Goal: Task Accomplishment & Management: Use online tool/utility

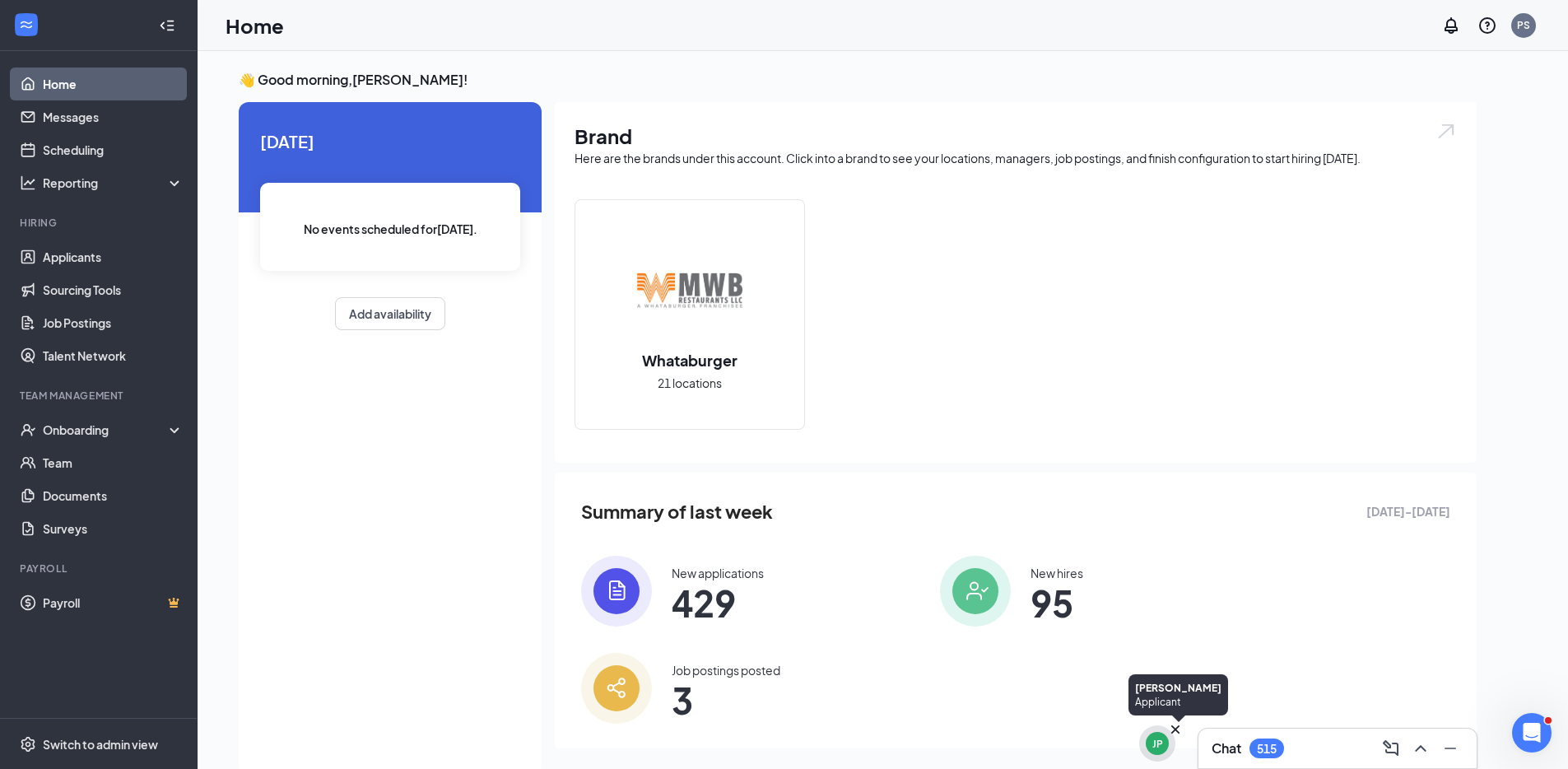
click at [1176, 731] on icon "Cross" at bounding box center [1175, 730] width 8 height 8
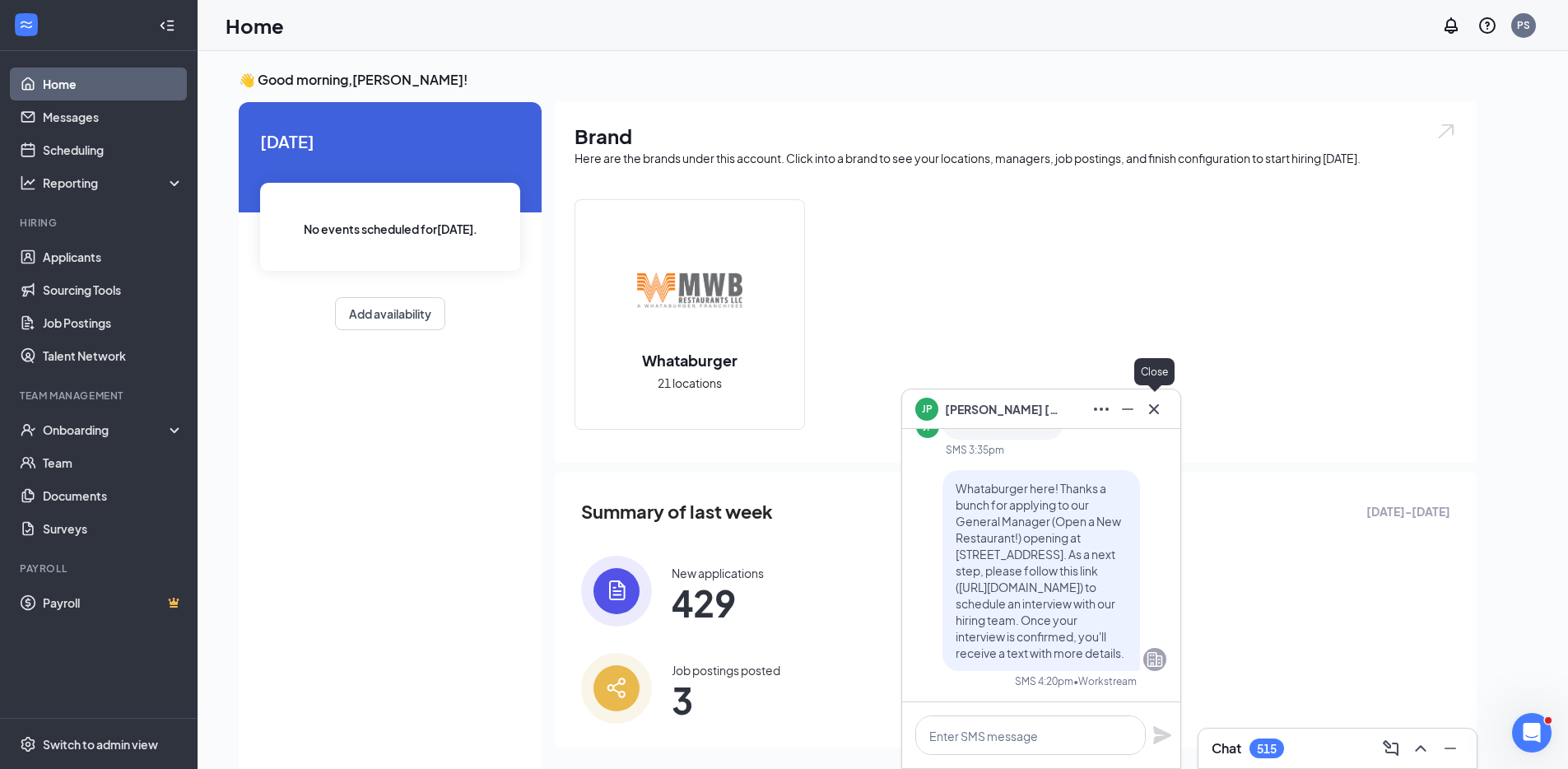
click at [1155, 415] on icon "Cross" at bounding box center [1154, 409] width 20 height 20
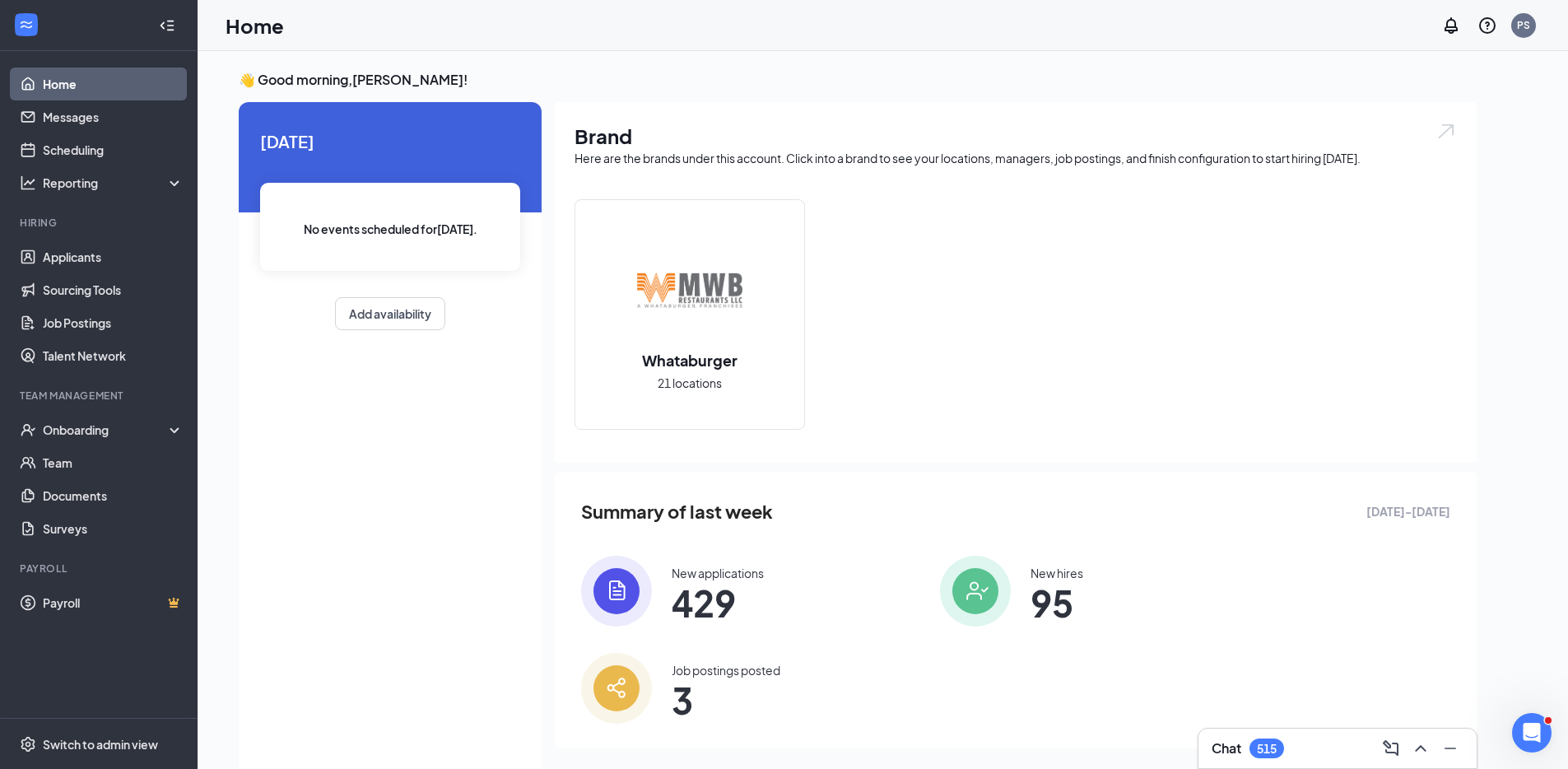
click at [1322, 757] on div "Chat 515" at bounding box center [1337, 748] width 252 height 26
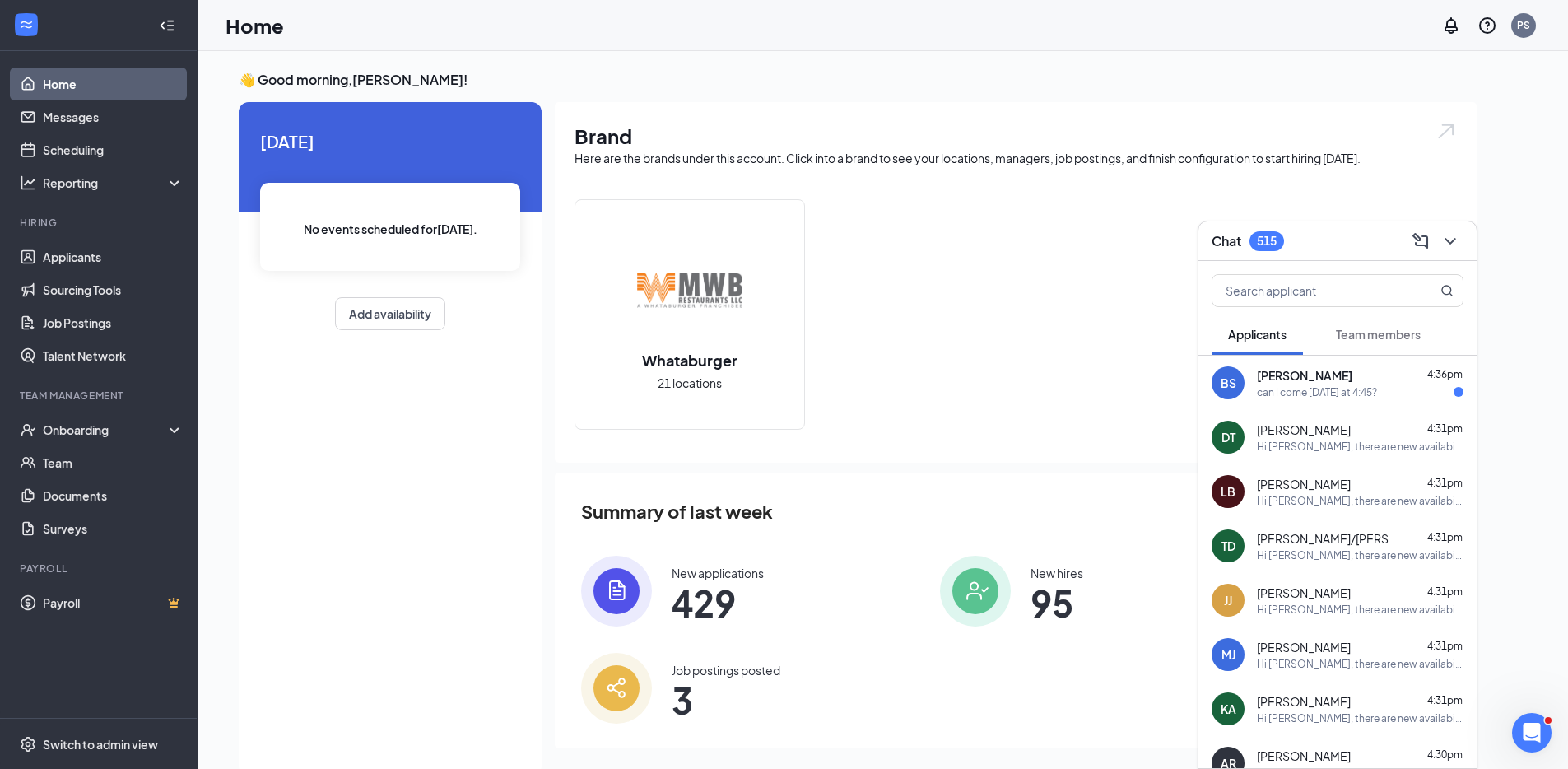
click at [1339, 252] on div "Chat 515" at bounding box center [1337, 240] width 252 height 25
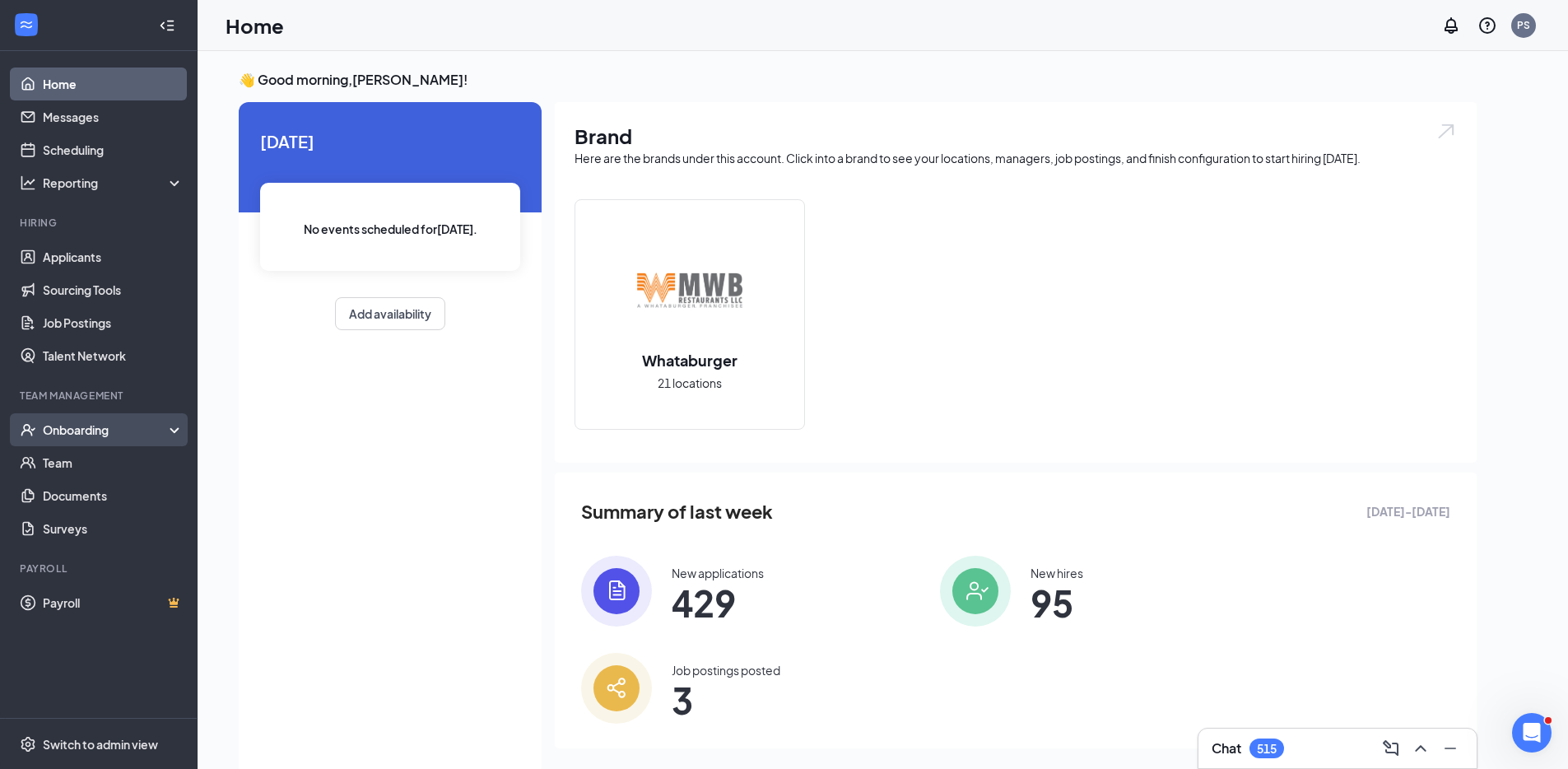
click at [101, 437] on div "Onboarding" at bounding box center [106, 430] width 127 height 17
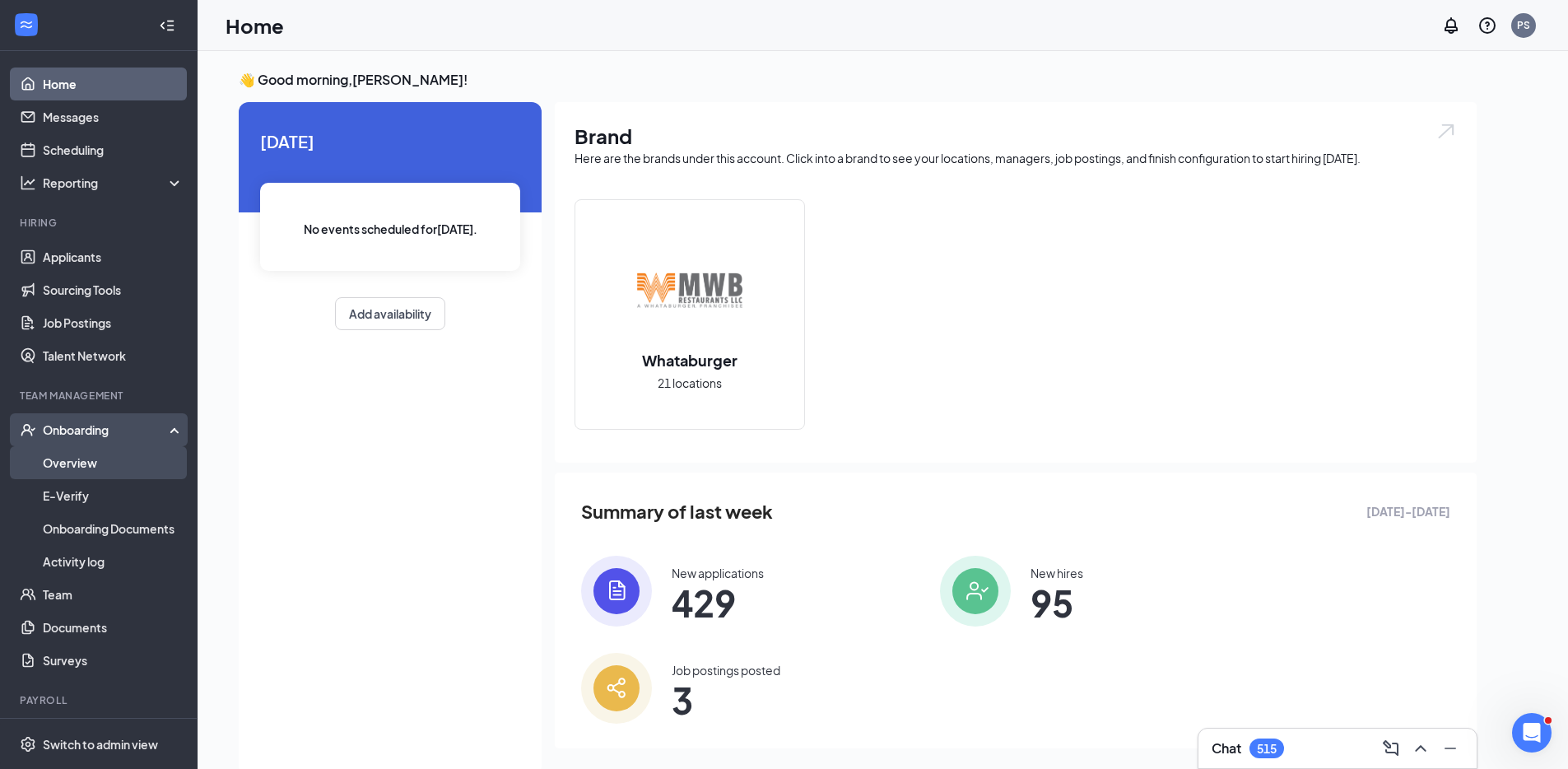
click at [99, 460] on link "Overview" at bounding box center [113, 462] width 141 height 33
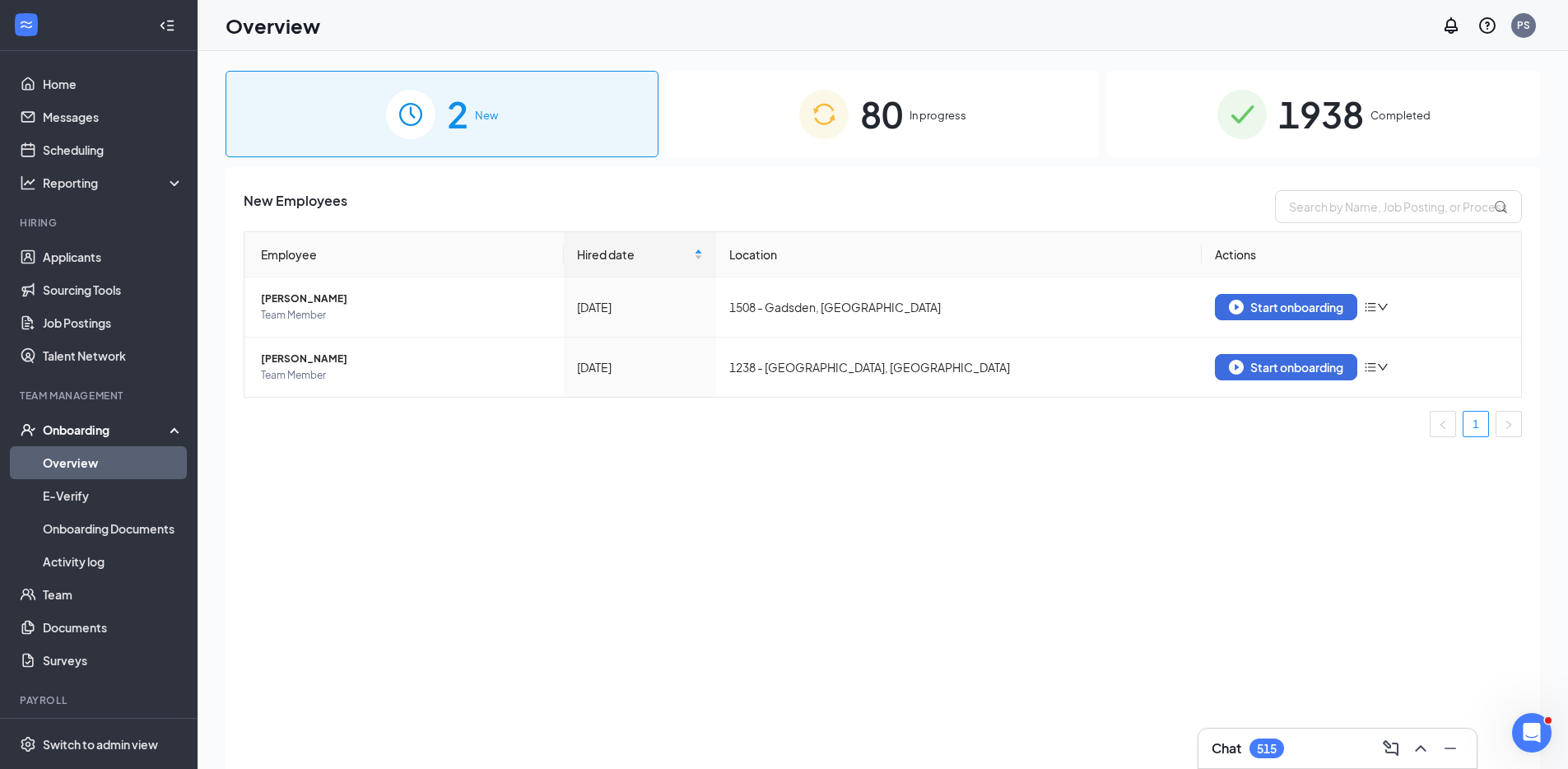
click at [980, 127] on div "80 In progress" at bounding box center [883, 114] width 433 height 86
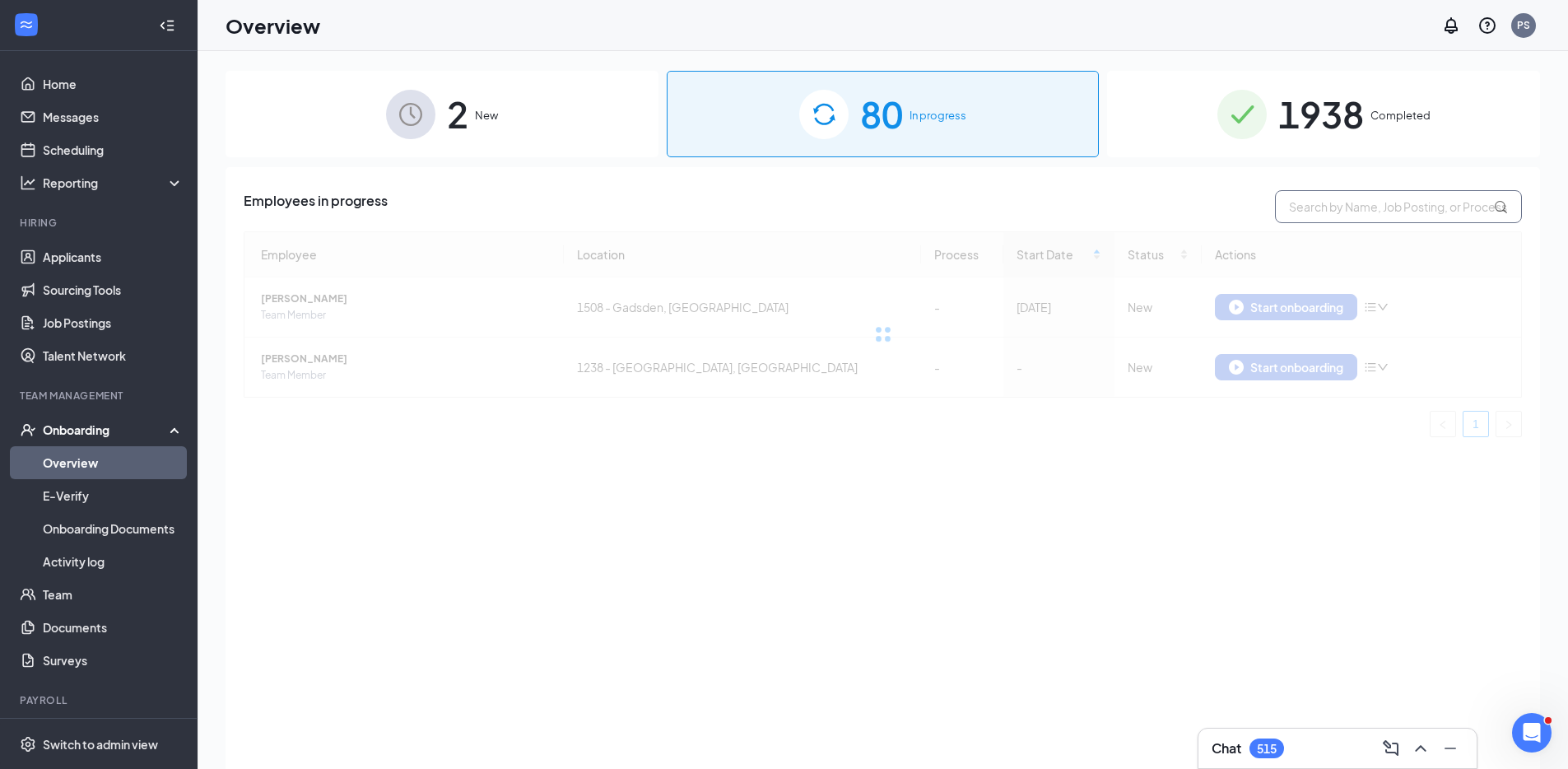
click at [1349, 220] on input "text" at bounding box center [1397, 206] width 246 height 33
paste input "[PERSON_NAME]"
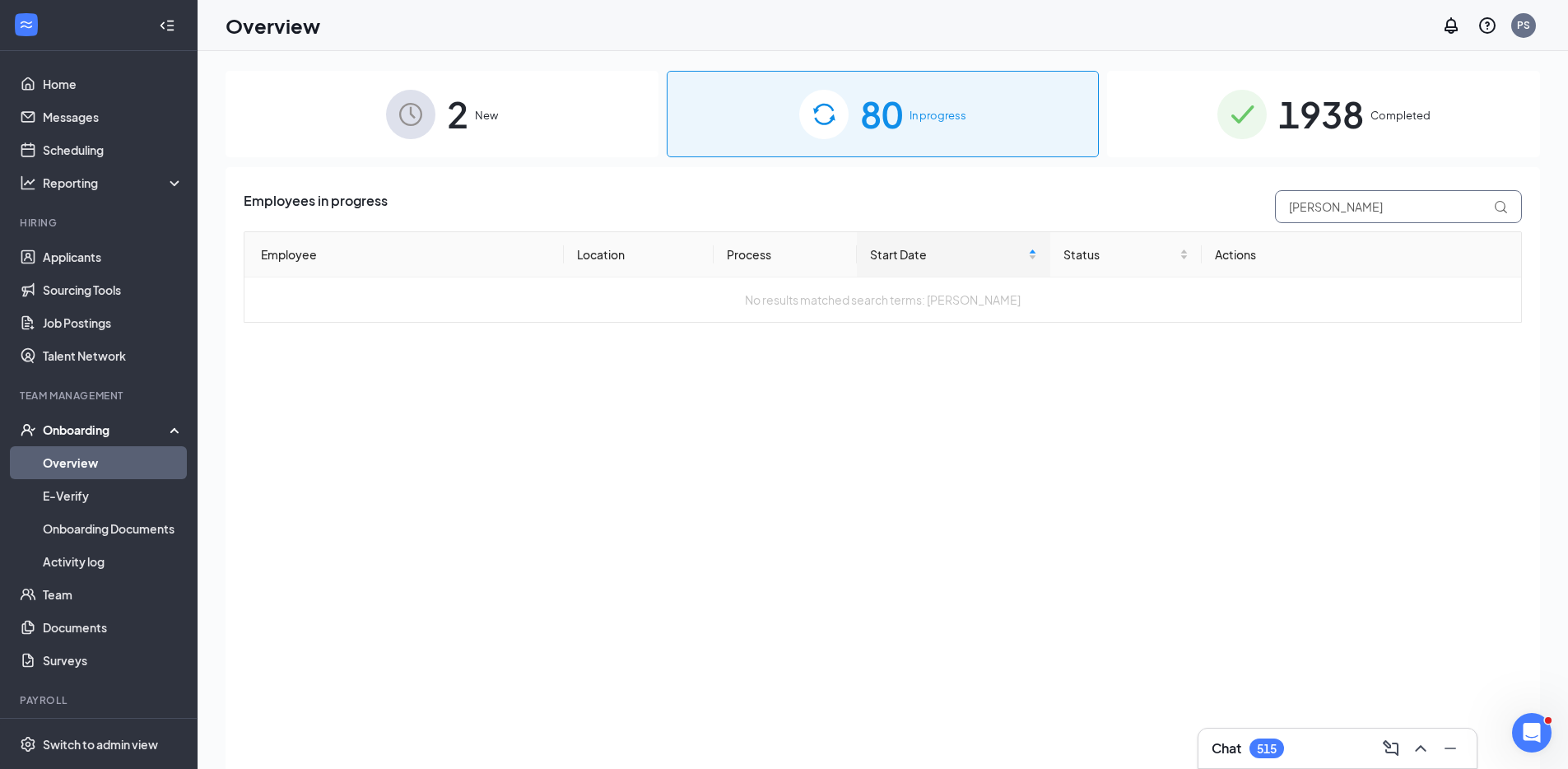
type input "[PERSON_NAME]"
